Goal: Use online tool/utility: Utilize a website feature to perform a specific function

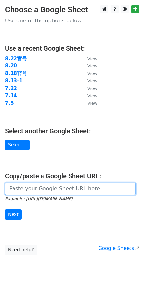
click at [28, 188] on input "url" at bounding box center [70, 188] width 131 height 13
paste input "[URL][DOMAIN_NAME]"
type input "[URL][DOMAIN_NAME]"
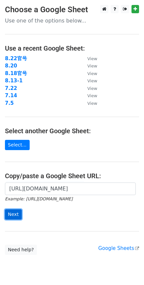
scroll to position [0, 0]
click at [17, 212] on input "Next" at bounding box center [13, 214] width 17 height 10
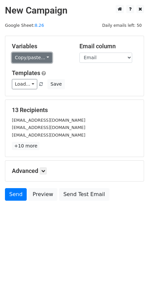
click at [33, 58] on link "Copy/paste..." at bounding box center [32, 58] width 40 height 10
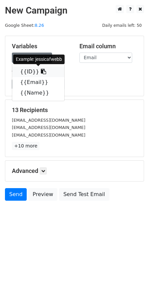
click at [25, 71] on link "{{ID}}" at bounding box center [38, 71] width 52 height 11
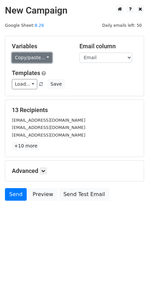
click at [34, 57] on link "Copy/paste..." at bounding box center [32, 58] width 40 height 10
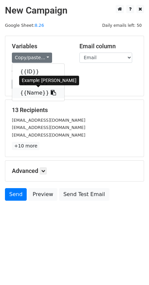
click at [29, 91] on link "{{Name}}" at bounding box center [38, 93] width 52 height 11
